Goal: Obtain resource: Download file/media

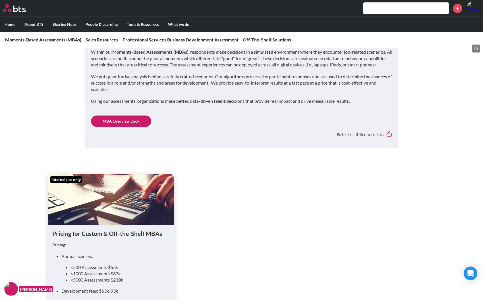
scroll to position [114, 0]
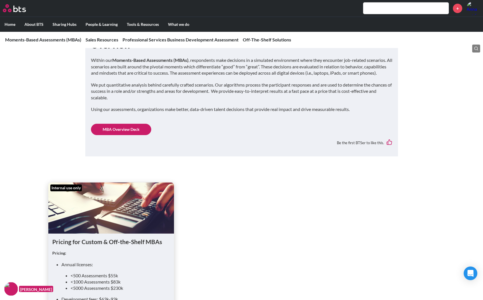
click at [122, 135] on link "MBA Overview Deck" at bounding box center [121, 129] width 60 height 11
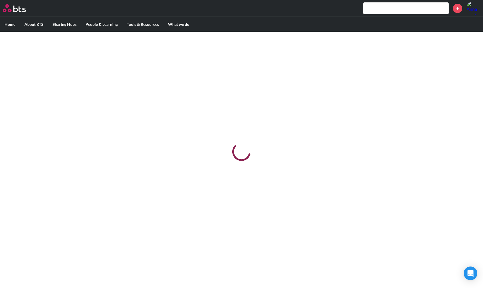
scroll to position [0, 0]
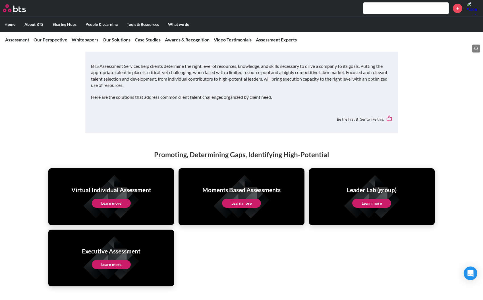
scroll to position [1023, 0]
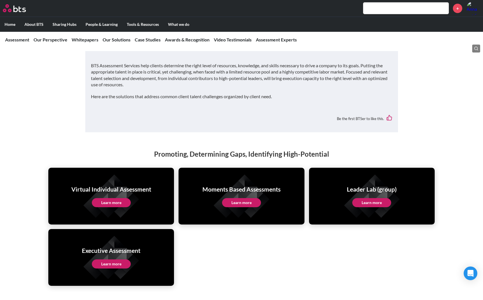
click at [240, 198] on link "Learn more" at bounding box center [241, 202] width 39 height 9
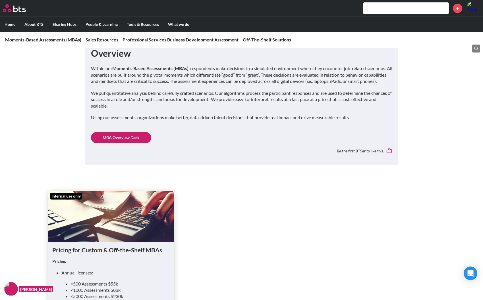
scroll to position [114, 0]
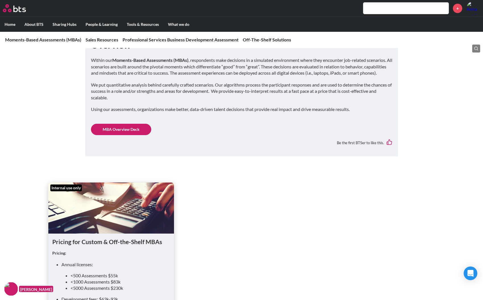
click at [126, 135] on link "MBA Overview Deck" at bounding box center [121, 129] width 60 height 11
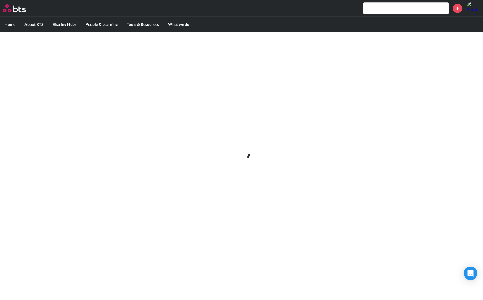
scroll to position [0, 0]
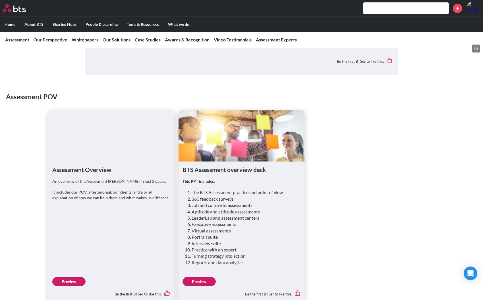
scroll to position [398, 0]
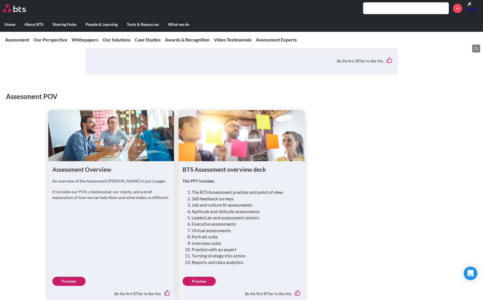
click at [197, 277] on link "Preview" at bounding box center [198, 281] width 33 height 9
